Goal: Information Seeking & Learning: Learn about a topic

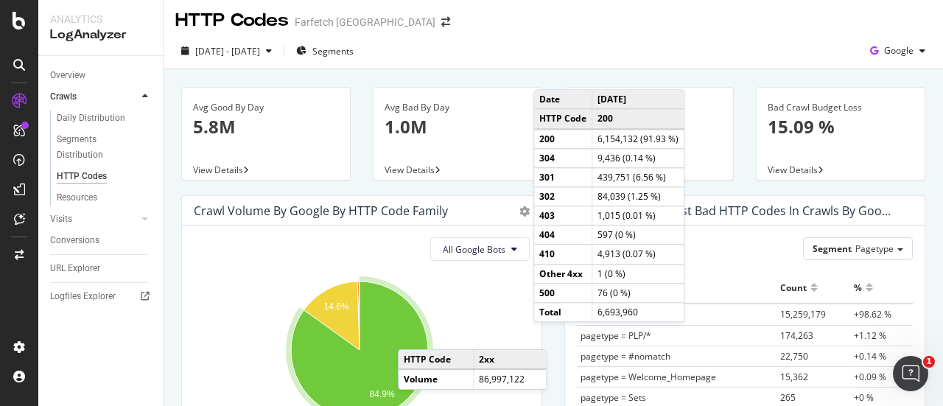
scroll to position [3, 0]
click at [687, 33] on div "HTTP Codes Farfetch [GEOGRAPHIC_DATA]" at bounding box center [553, 15] width 779 height 37
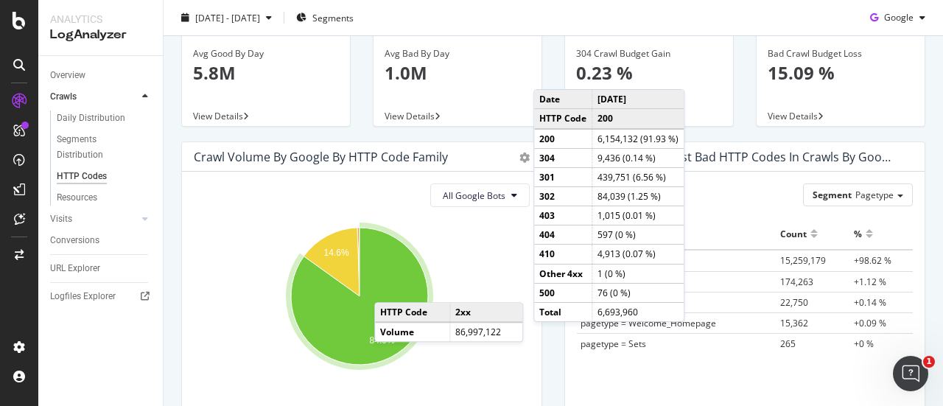
scroll to position [62, 0]
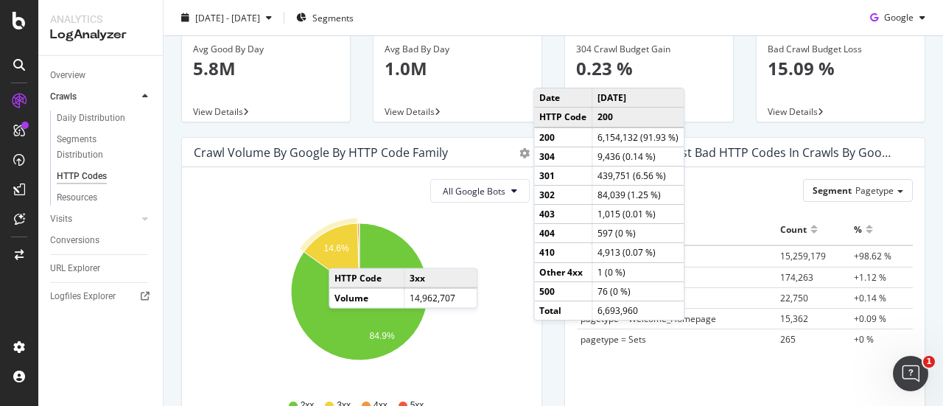
click at [343, 253] on icon "A chart." at bounding box center [331, 257] width 56 height 68
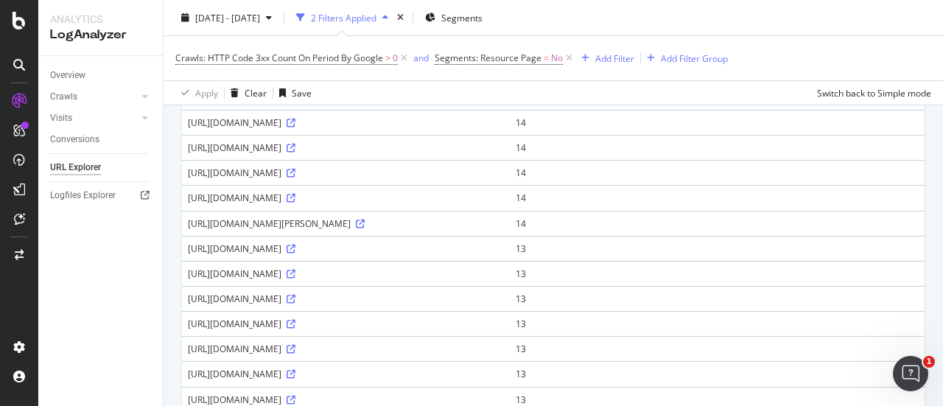
scroll to position [1330, 0]
